Goal: Information Seeking & Learning: Learn about a topic

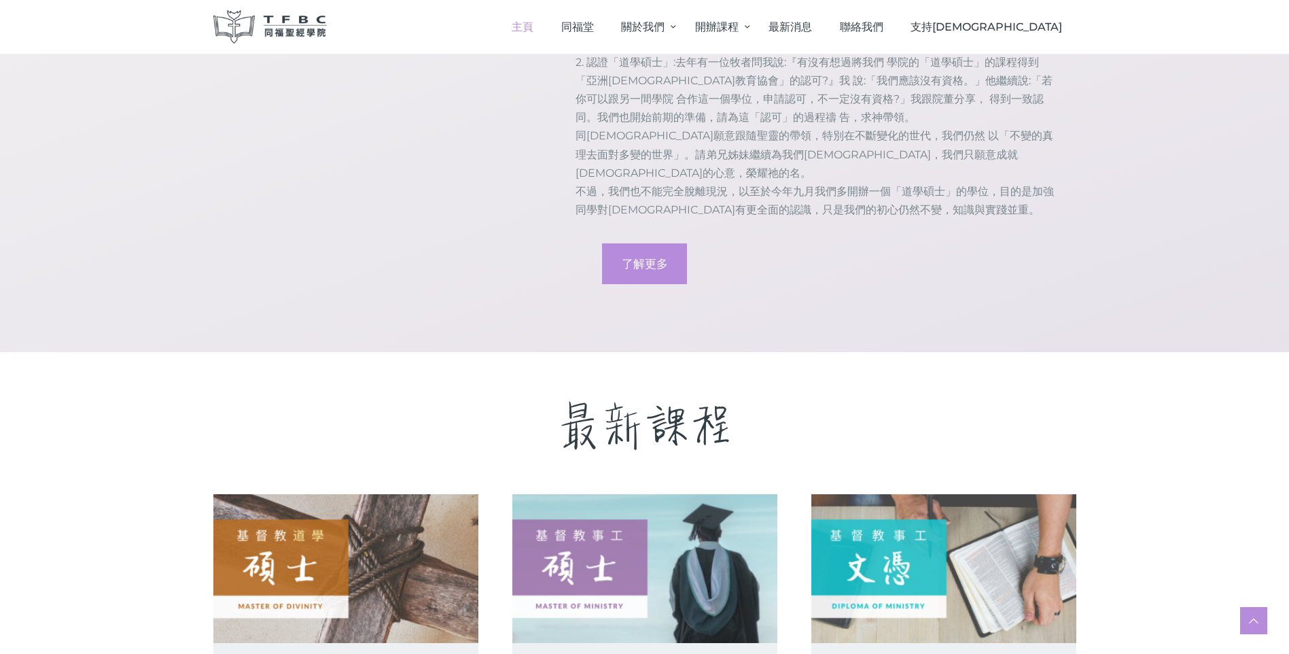
scroll to position [2007, 0]
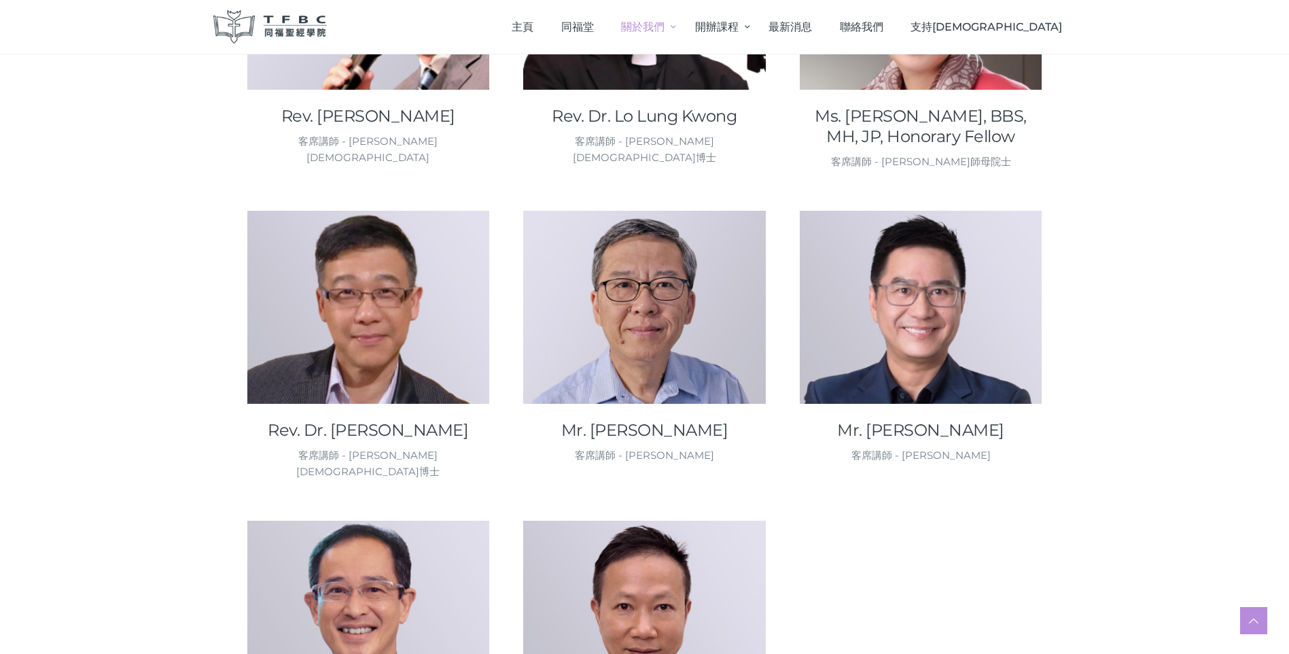
scroll to position [2085, 0]
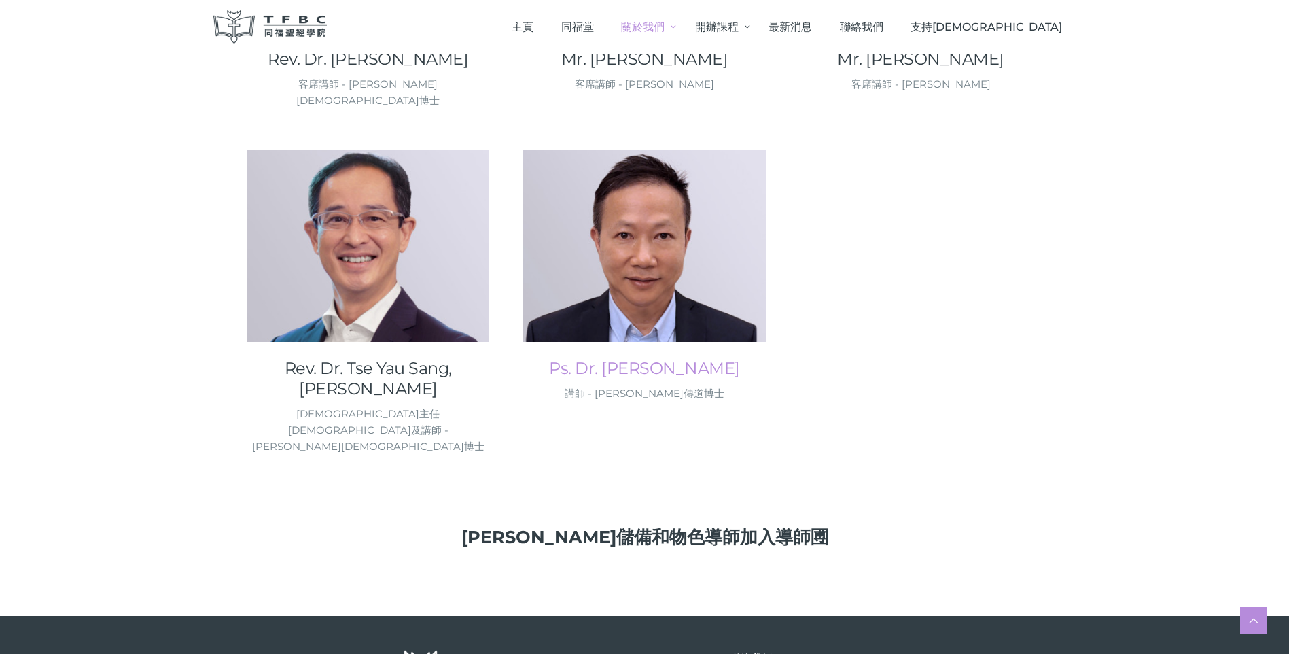
click at [604, 358] on link "Ps. Dr. Wong Kai Yan, Larry" at bounding box center [644, 368] width 243 height 20
click at [391, 406] on div "同福堂主任牧師及講師 - 謝又生牧師博士" at bounding box center [368, 430] width 243 height 49
click at [393, 358] on link "Rev. Dr. Tse Yau Sang, Kennedy" at bounding box center [368, 378] width 243 height 41
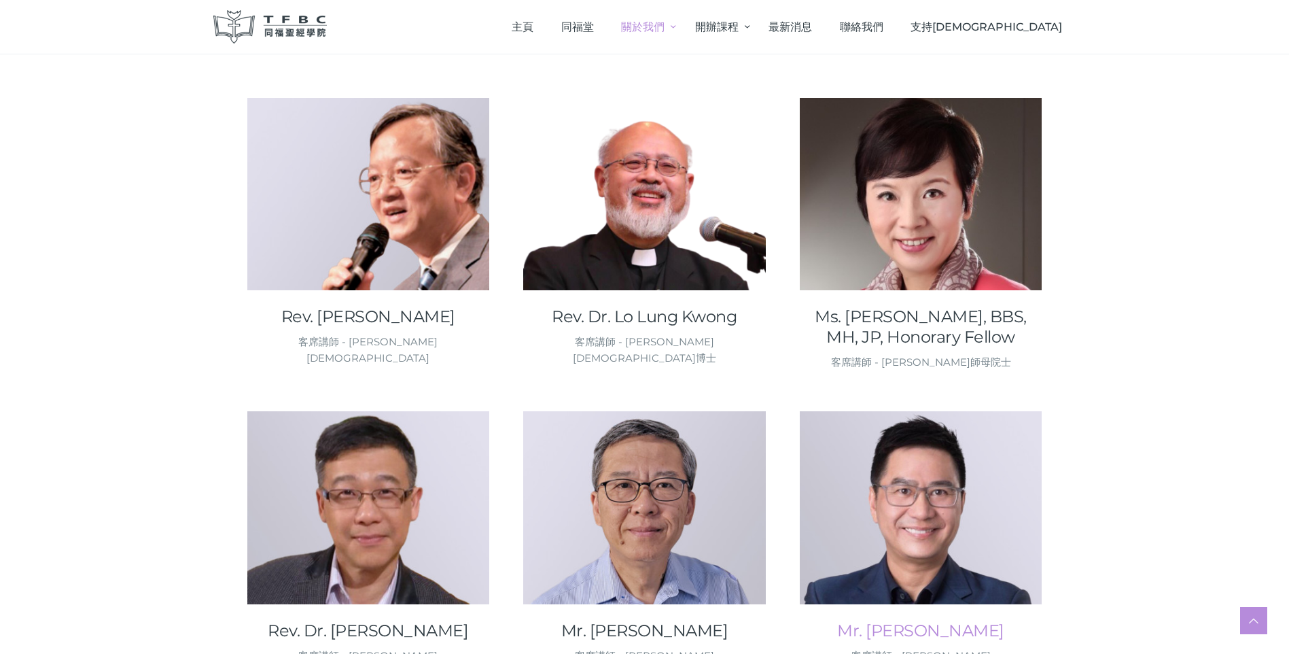
click at [997, 620] on link "Mr. Tam Man Yiu, Matthew" at bounding box center [921, 630] width 243 height 20
click at [621, 620] on link "Mr. Sao Cheung Ping, Calvin" at bounding box center [644, 630] width 243 height 20
click at [313, 620] on link "Rev. Dr. Mok Shu Kin, Joseph" at bounding box center [368, 630] width 243 height 20
click at [960, 306] on link "Ms. Loo Shirley Marie Therese, BBS, MH, JP, Honorary Fellow" at bounding box center [921, 326] width 243 height 41
click at [357, 306] on link "Rev. Li Wai Kin, Stewart" at bounding box center [368, 316] width 243 height 20
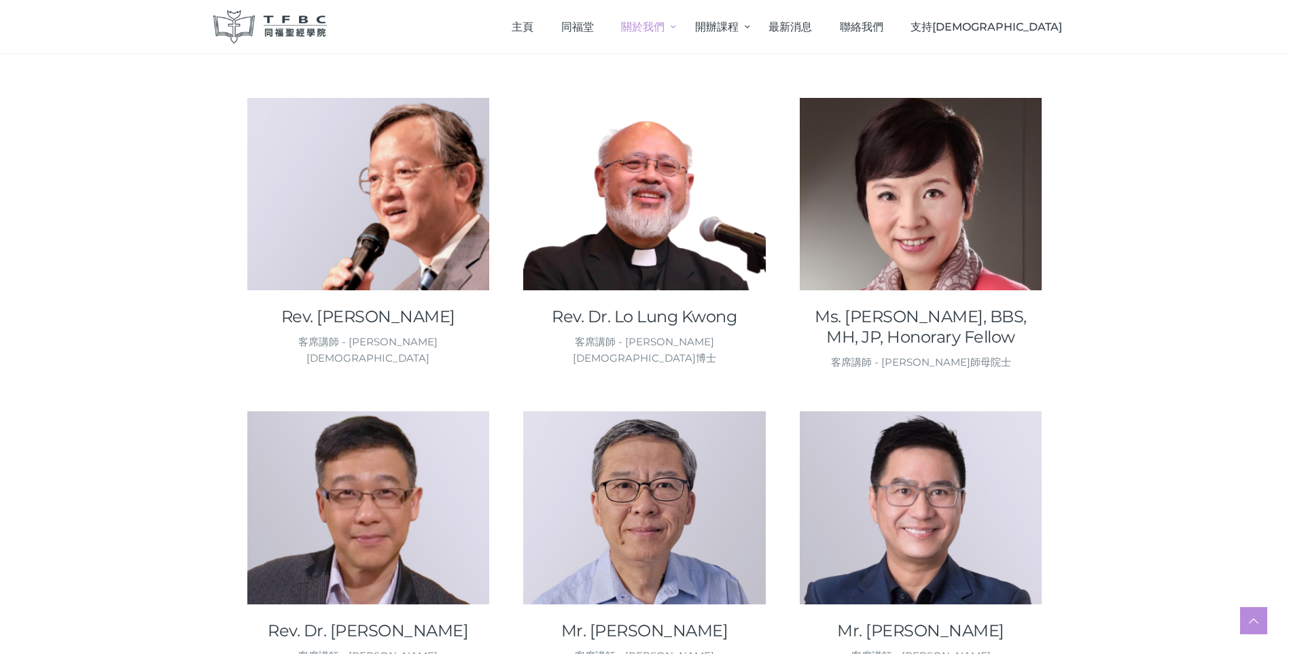
scroll to position [942, 0]
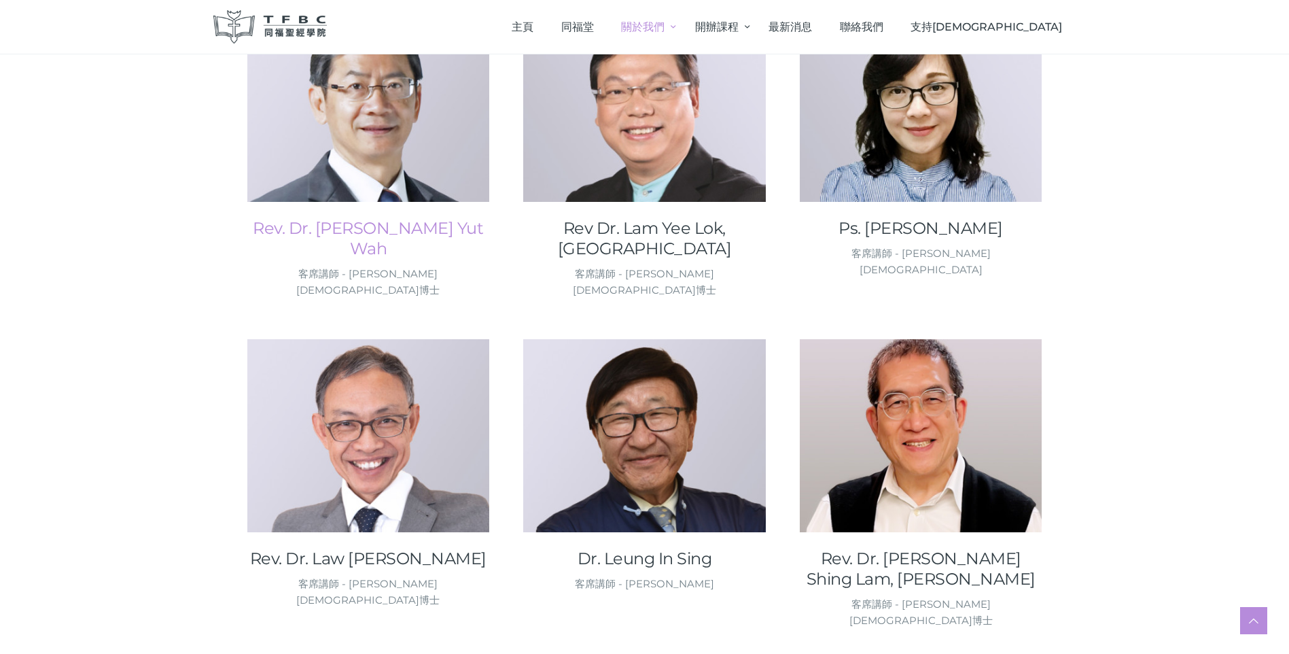
click at [434, 218] on link "Rev. Dr. Chan Yut Wah" at bounding box center [368, 238] width 243 height 41
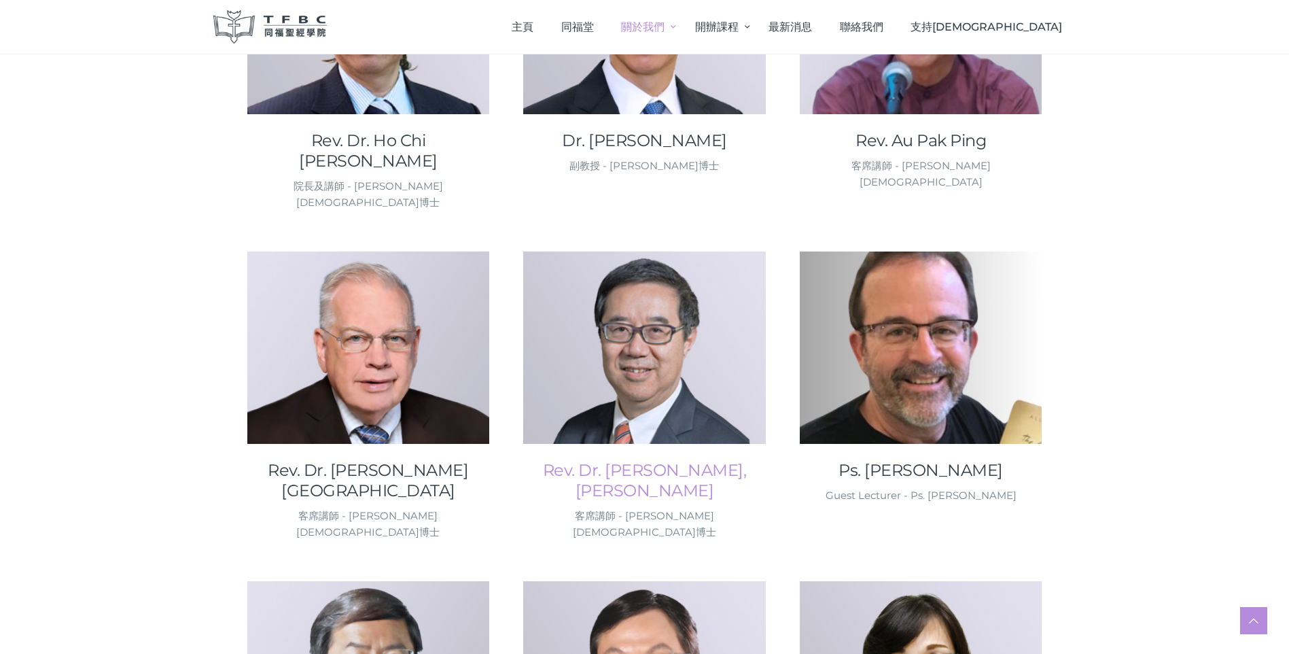
click at [656, 460] on link "Rev. Dr. Chan, Sam" at bounding box center [644, 480] width 243 height 41
click at [628, 144] on link "Dr. [PERSON_NAME]" at bounding box center [644, 140] width 243 height 20
